Goal: Find specific page/section: Find specific page/section

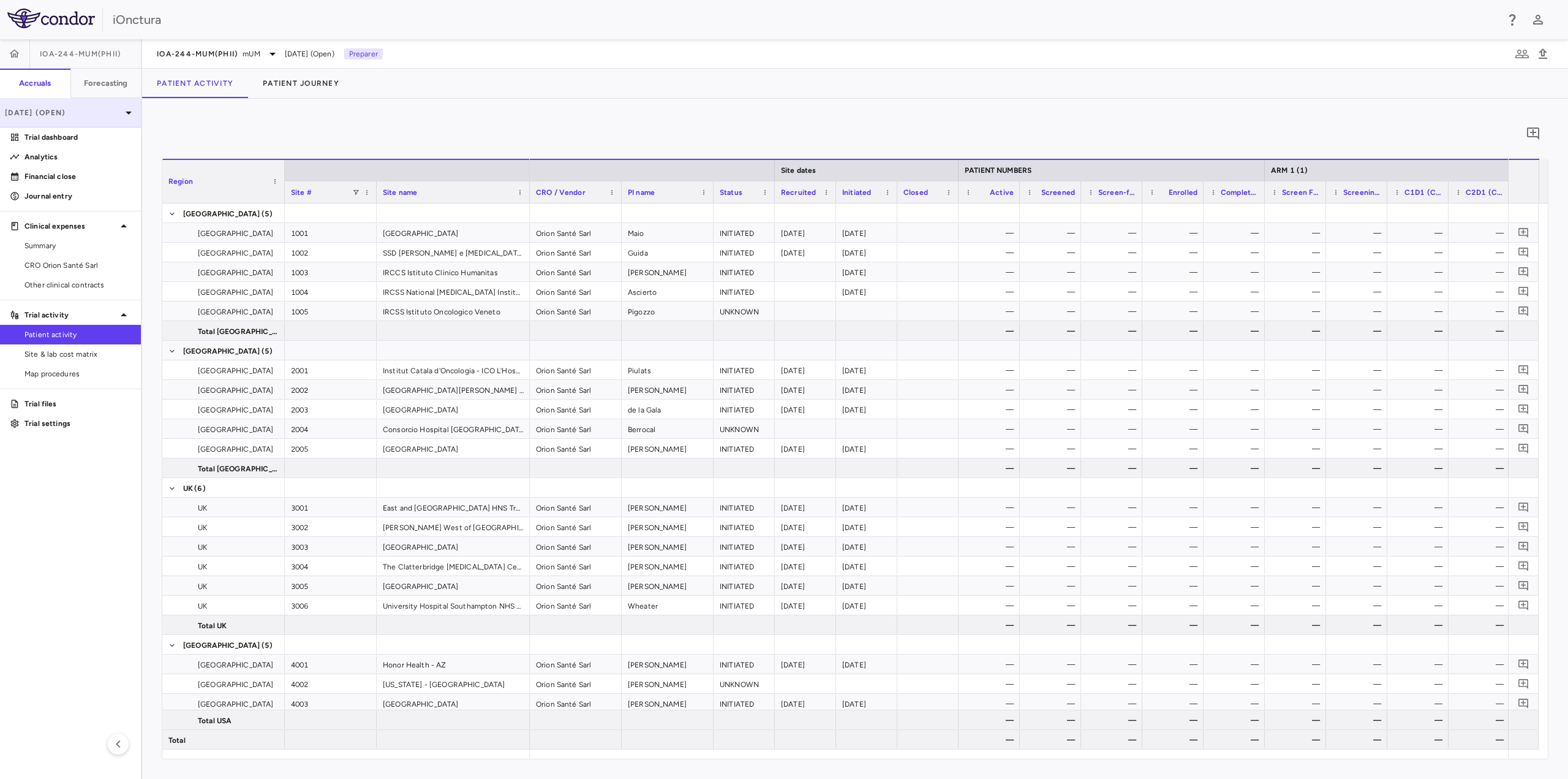
click at [89, 115] on p "[DATE] (Open)" at bounding box center [63, 112] width 117 height 11
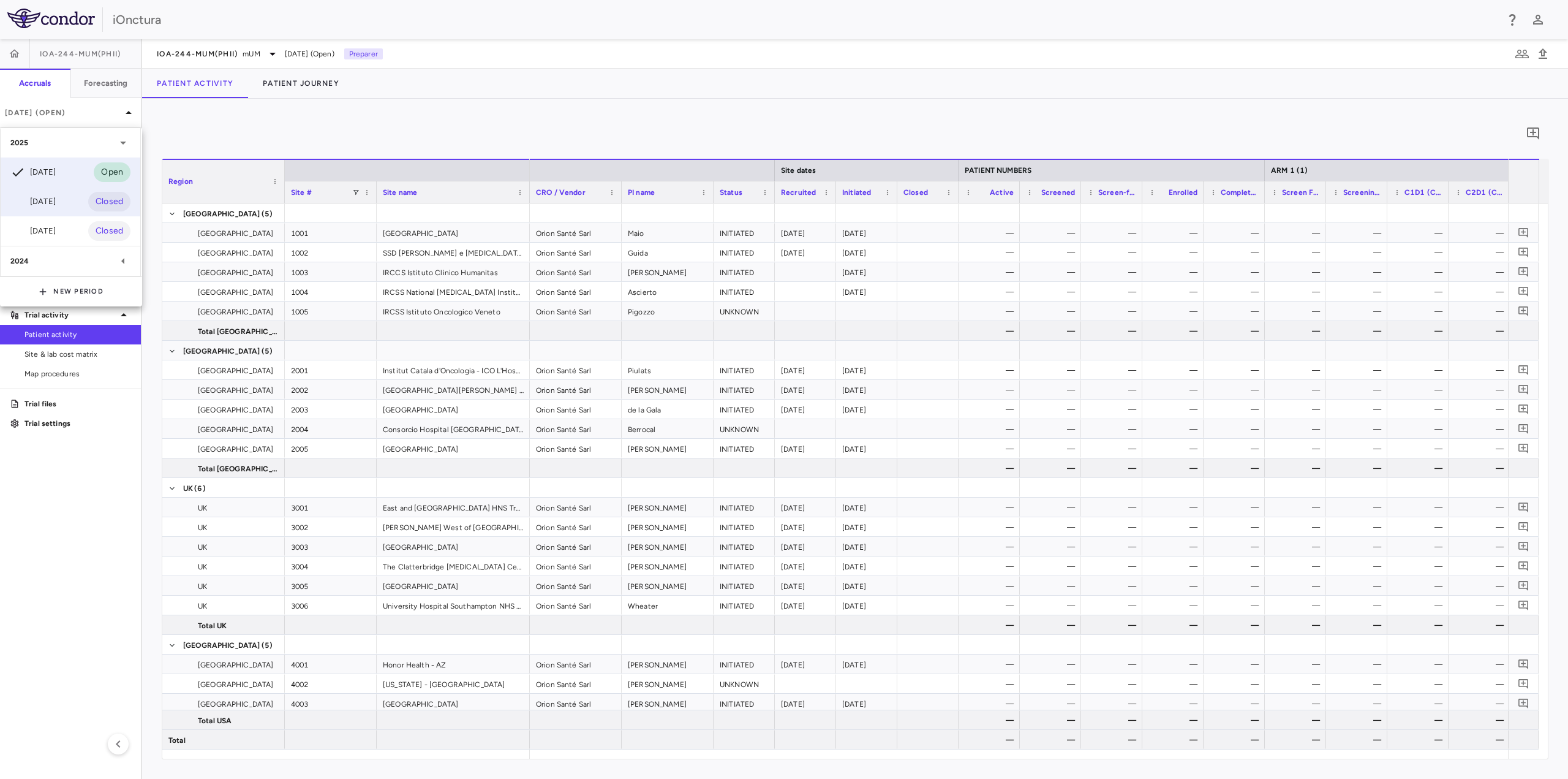
click at [55, 205] on div "[DATE]" at bounding box center [33, 201] width 46 height 15
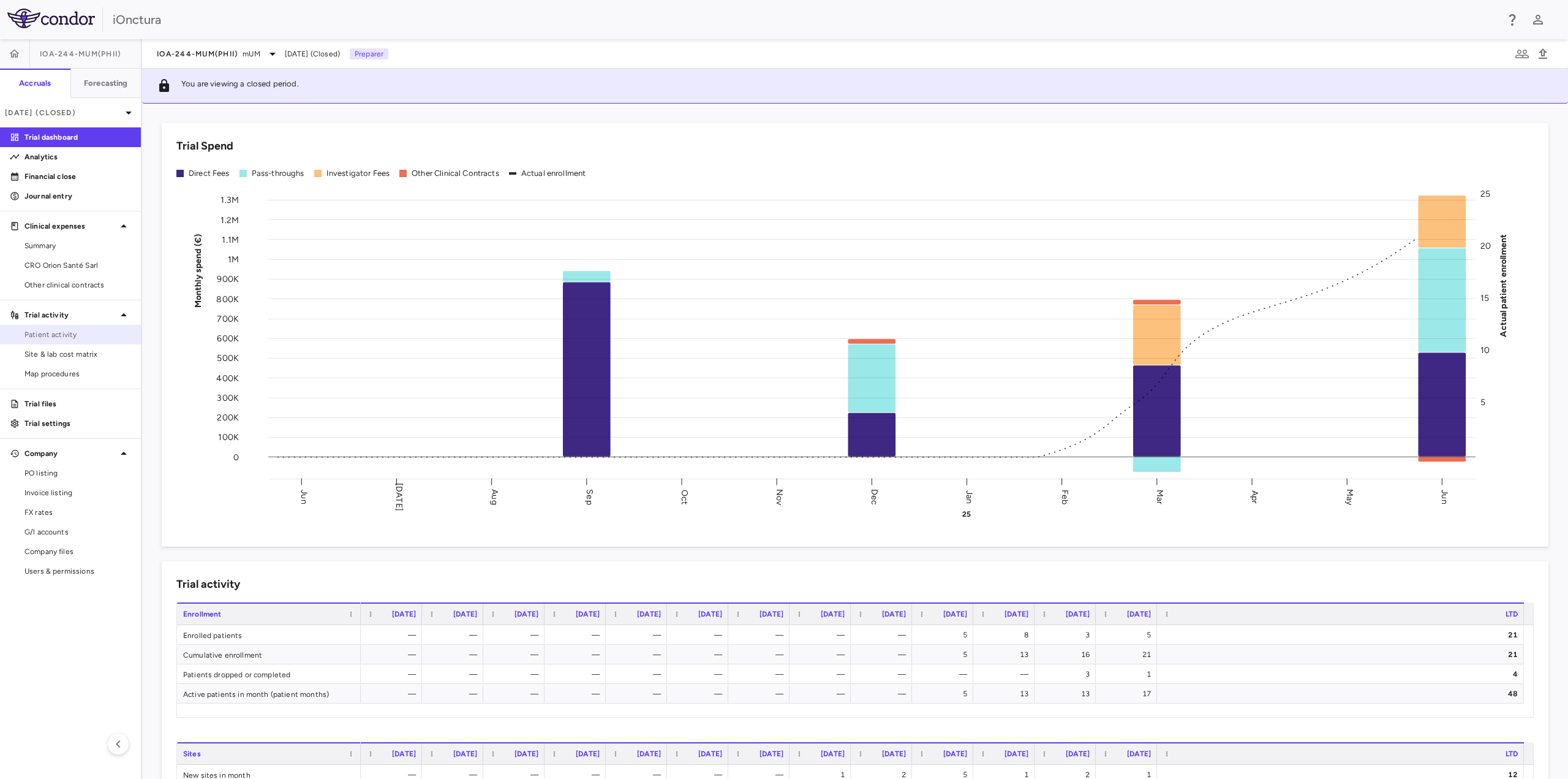
click at [85, 332] on span "Patient activity" at bounding box center [78, 334] width 107 height 11
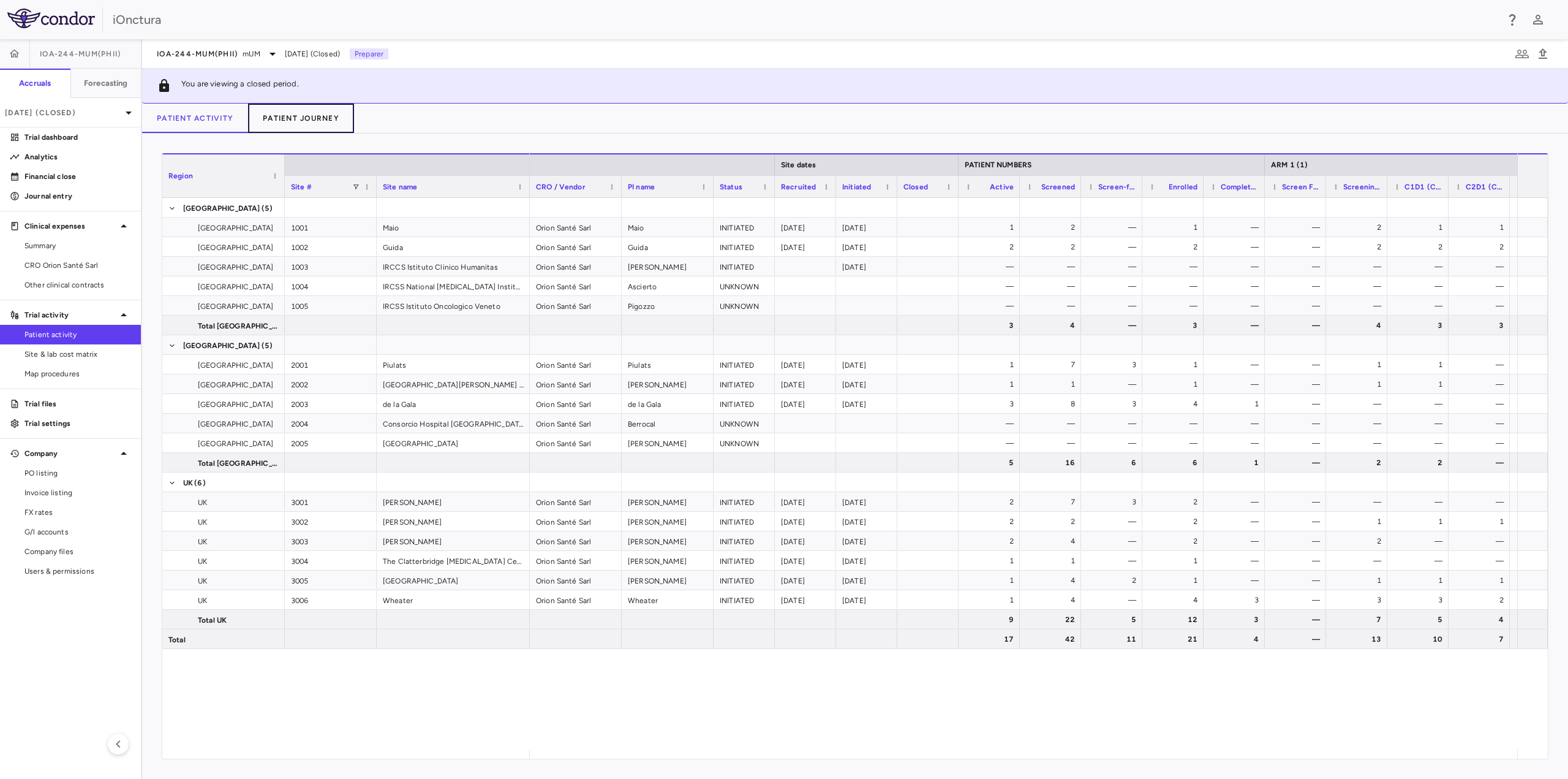
click at [314, 123] on button "Patient Journey" at bounding box center [301, 118] width 106 height 30
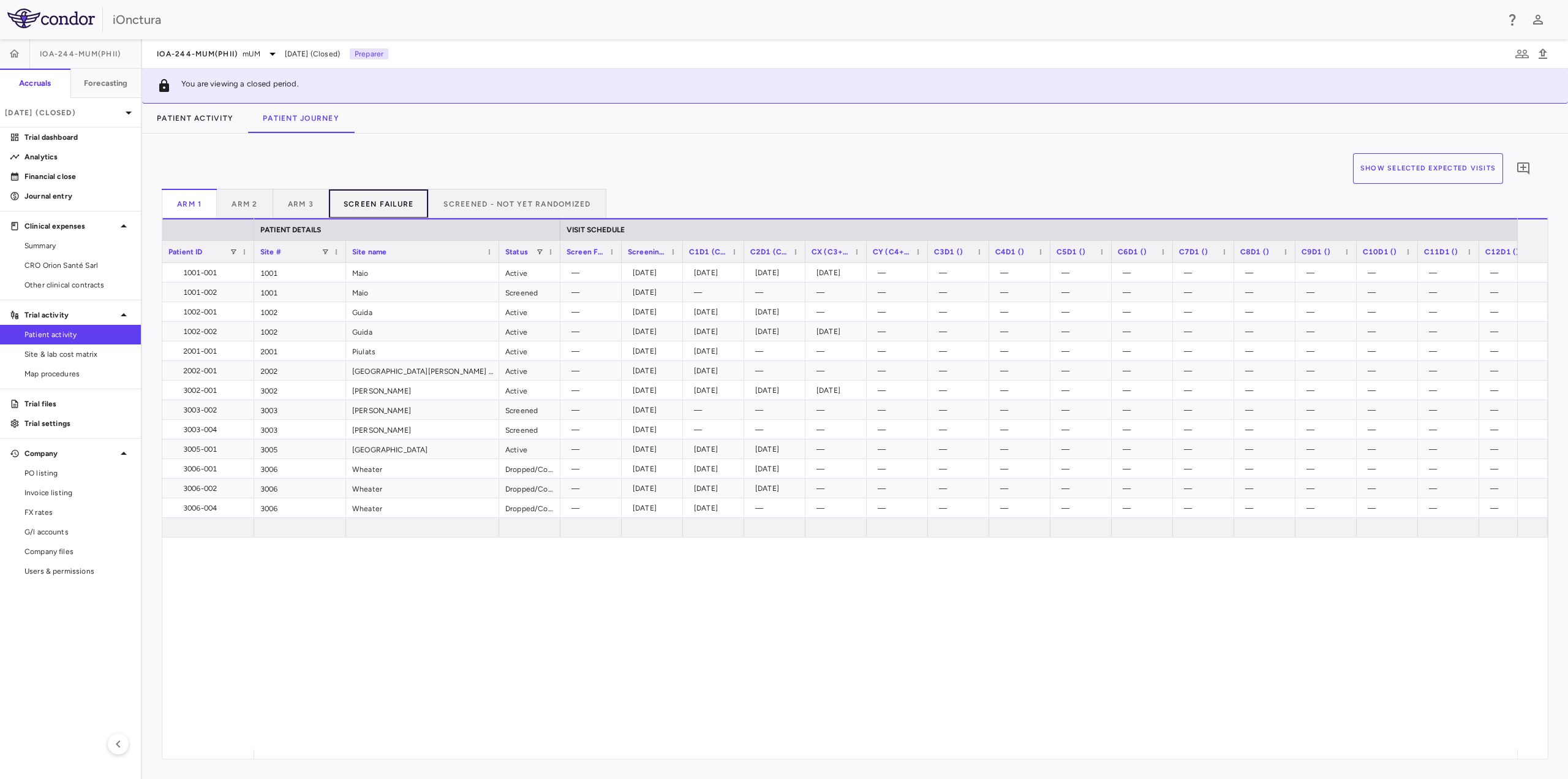
click at [355, 207] on button "Screen Failure" at bounding box center [379, 204] width 101 height 30
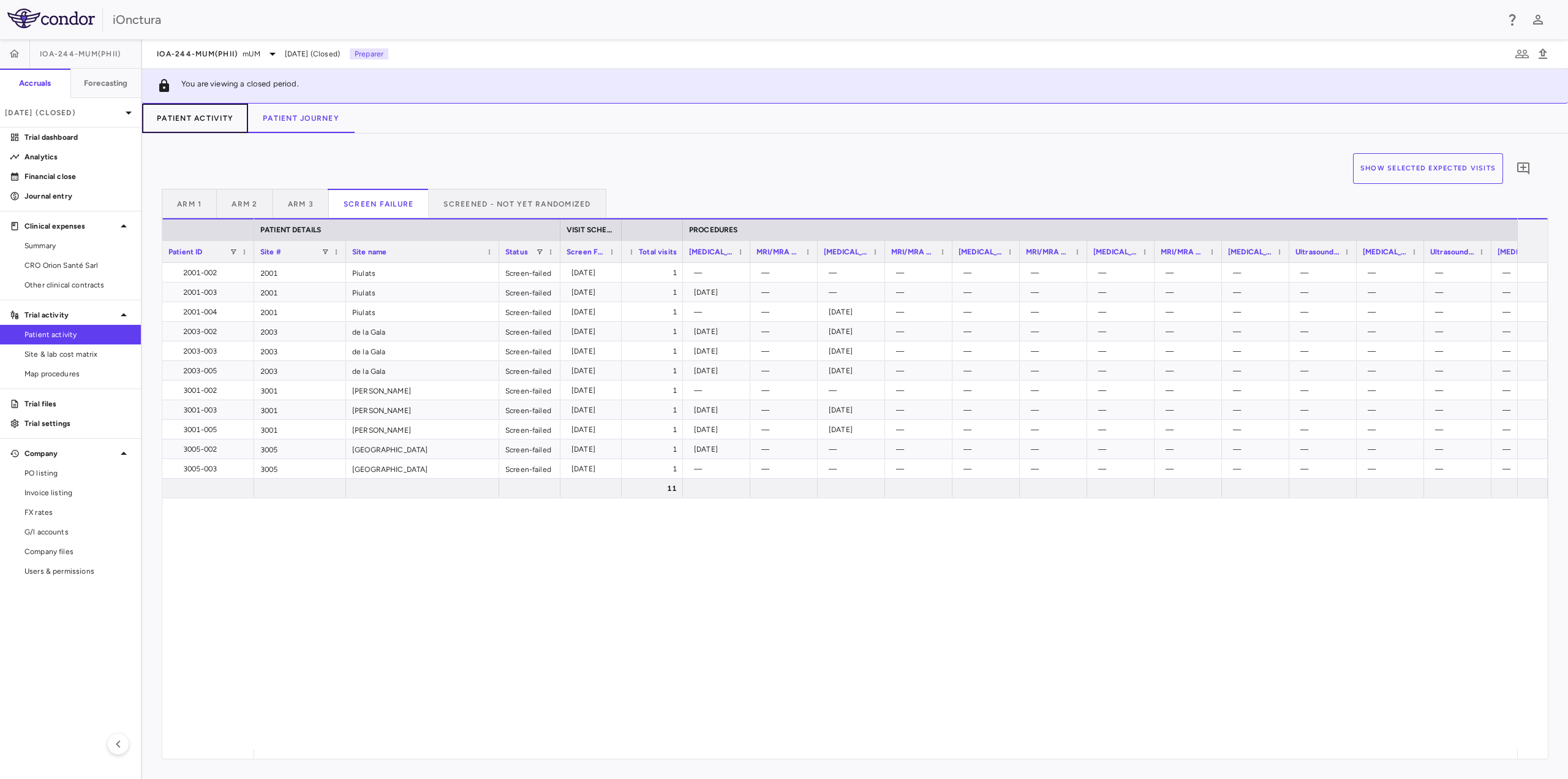
click at [206, 123] on button "Patient Activity" at bounding box center [195, 118] width 106 height 30
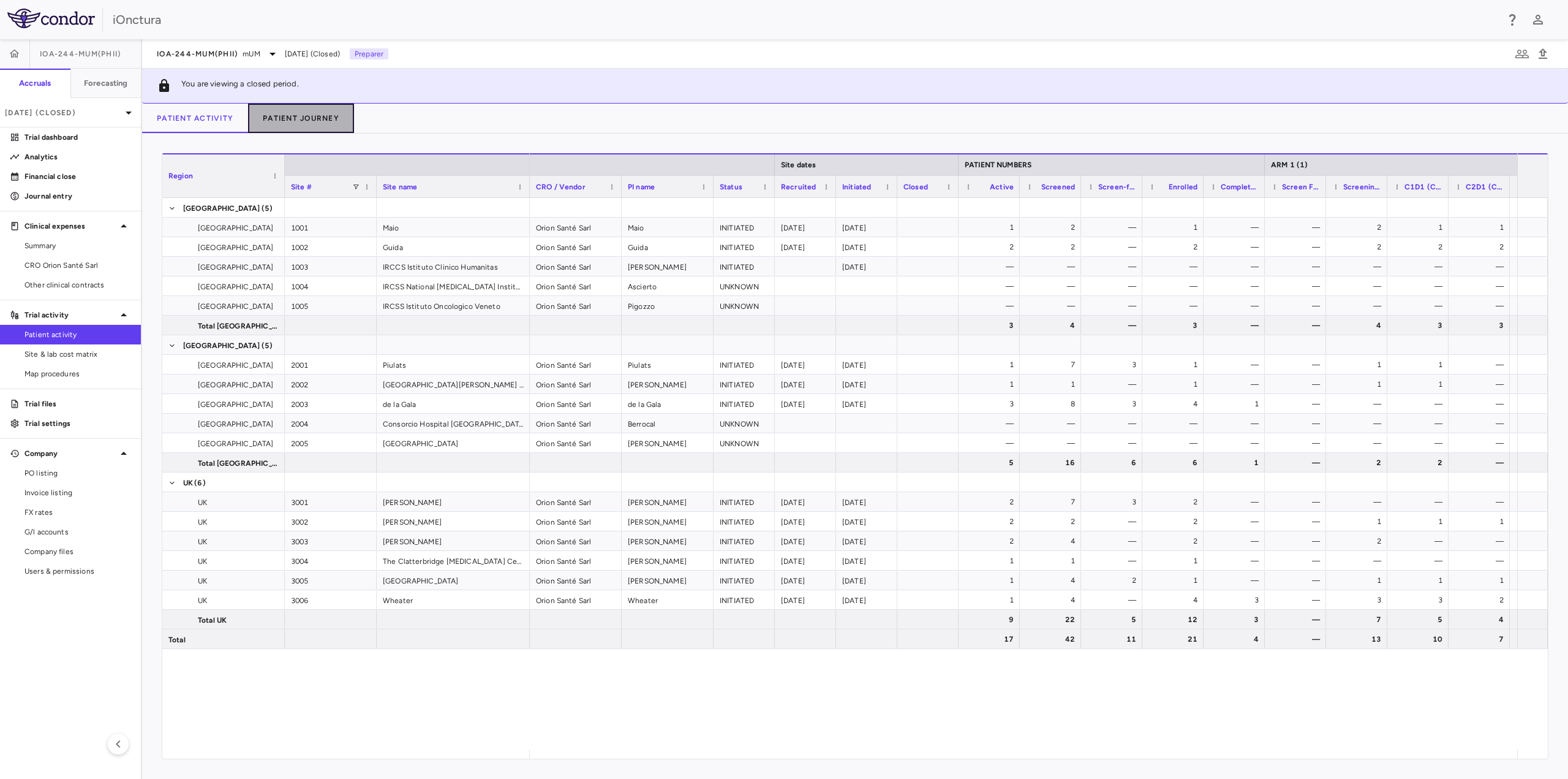
click at [293, 115] on button "Patient Journey" at bounding box center [301, 118] width 106 height 30
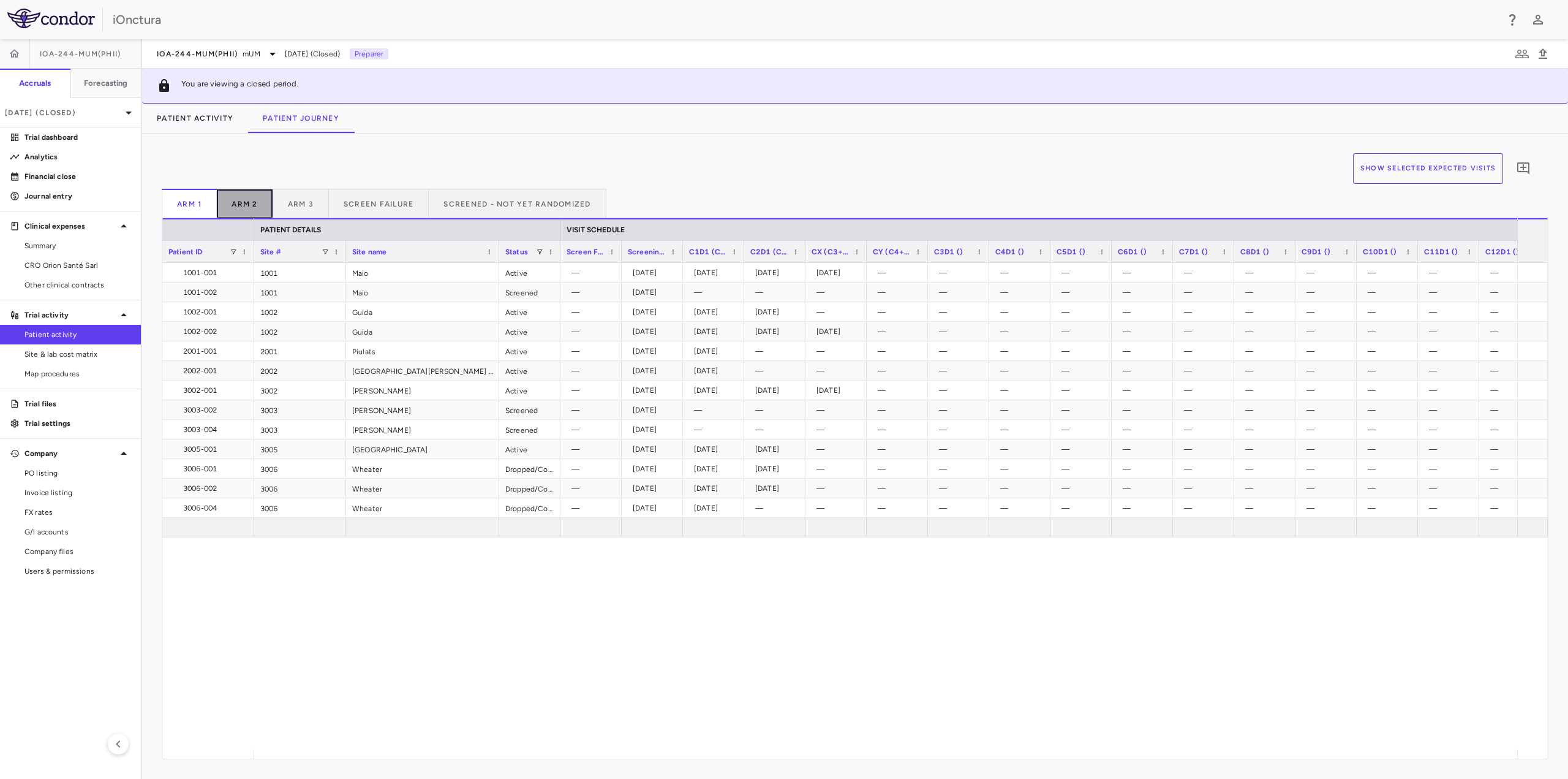
click at [253, 215] on button "Arm 2" at bounding box center [245, 204] width 56 height 30
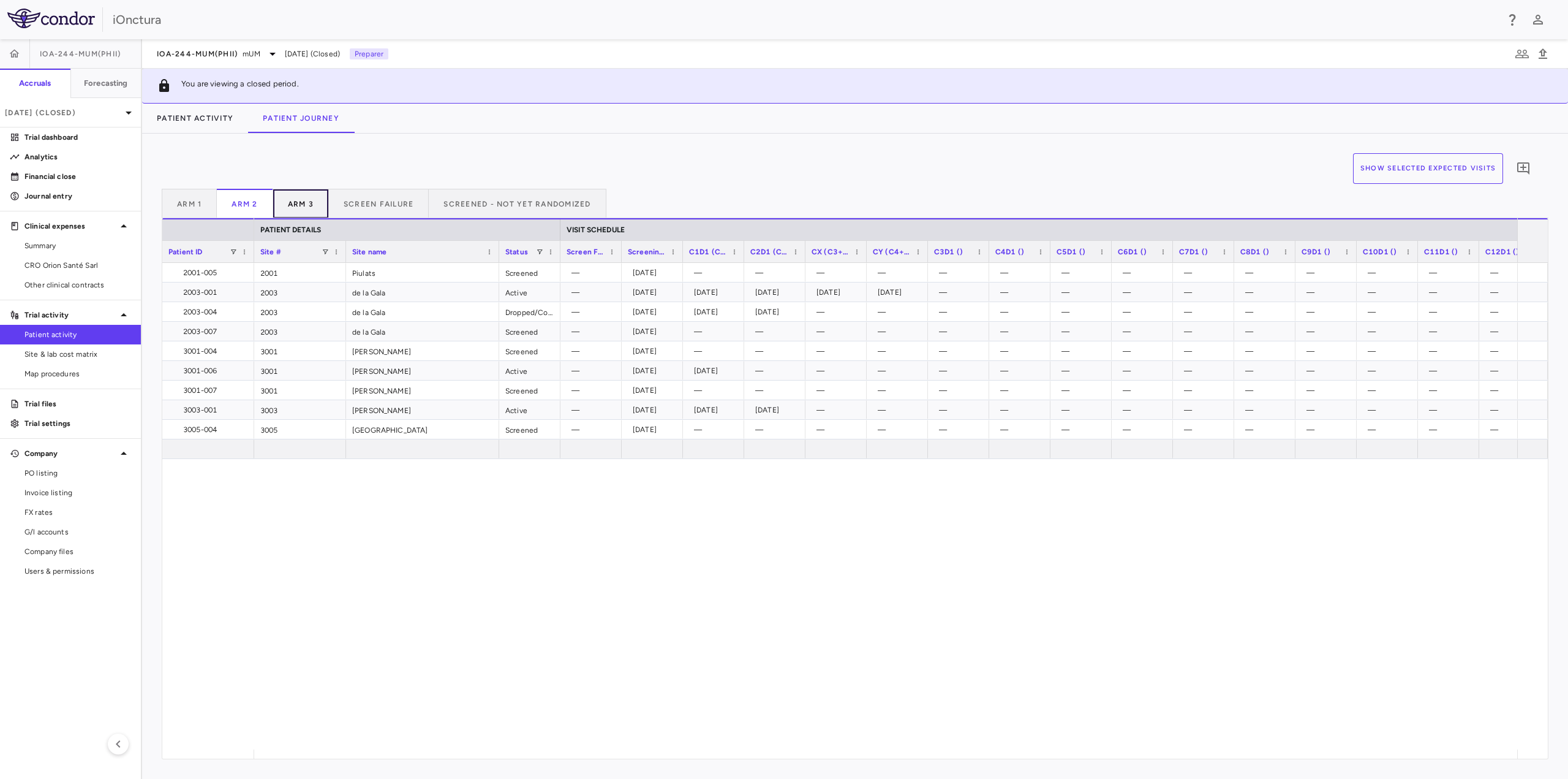
click at [302, 202] on button "Arm 3" at bounding box center [302, 204] width 56 height 30
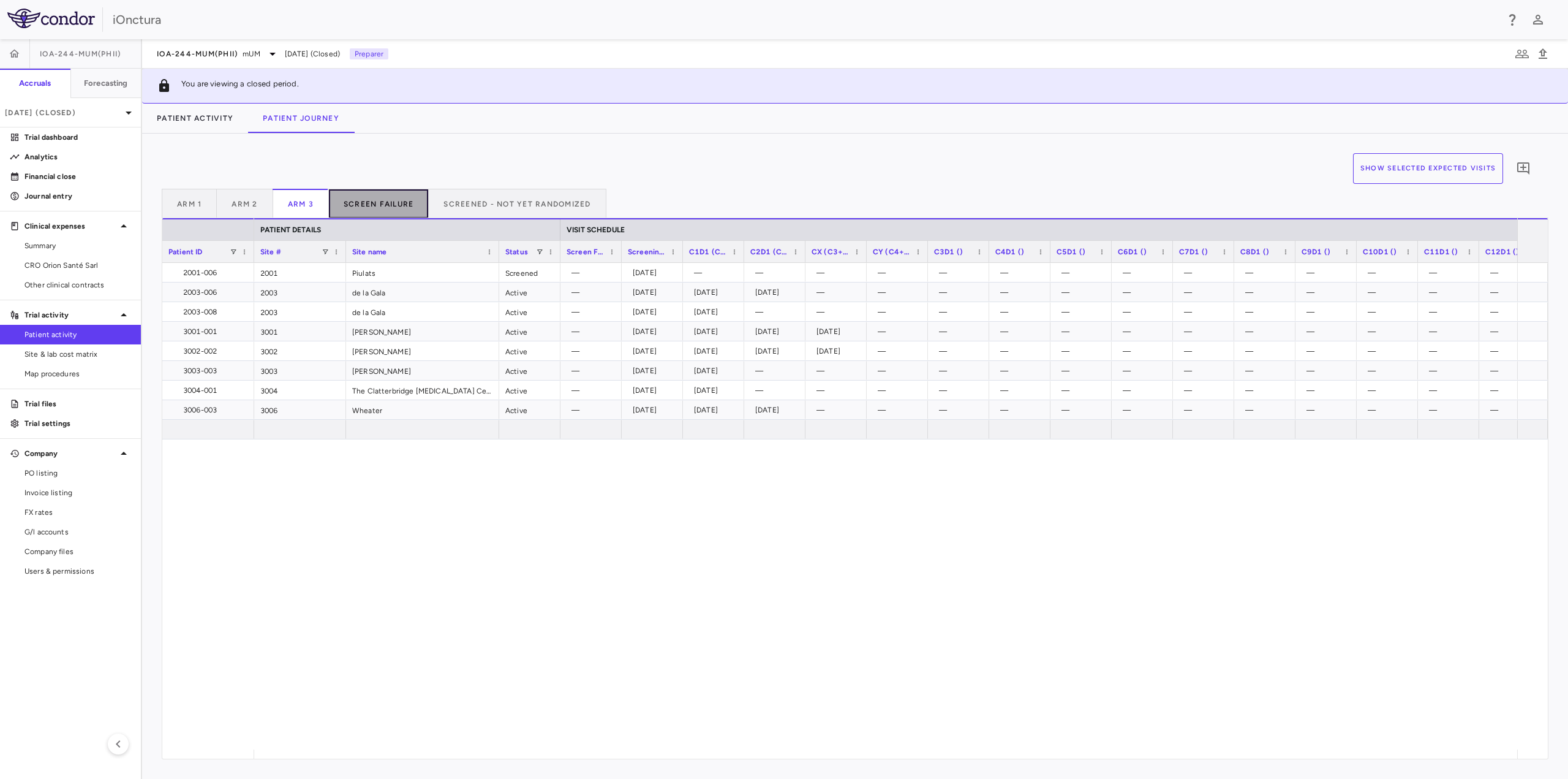
click at [348, 194] on button "Screen Failure" at bounding box center [379, 204] width 101 height 30
